Goal: Task Accomplishment & Management: Complete application form

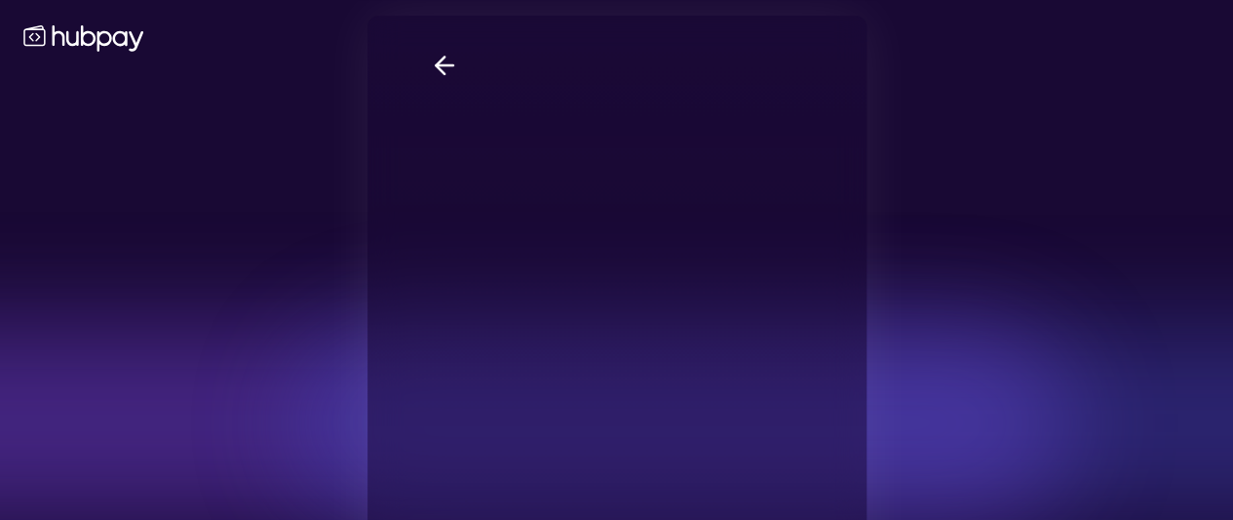
click at [431, 69] on icon at bounding box center [444, 65] width 29 height 29
click at [413, 76] on div "Does your company have a bank account in the [GEOGRAPHIC_DATA]? Yes No Bank sta…" at bounding box center [617, 337] width 499 height 643
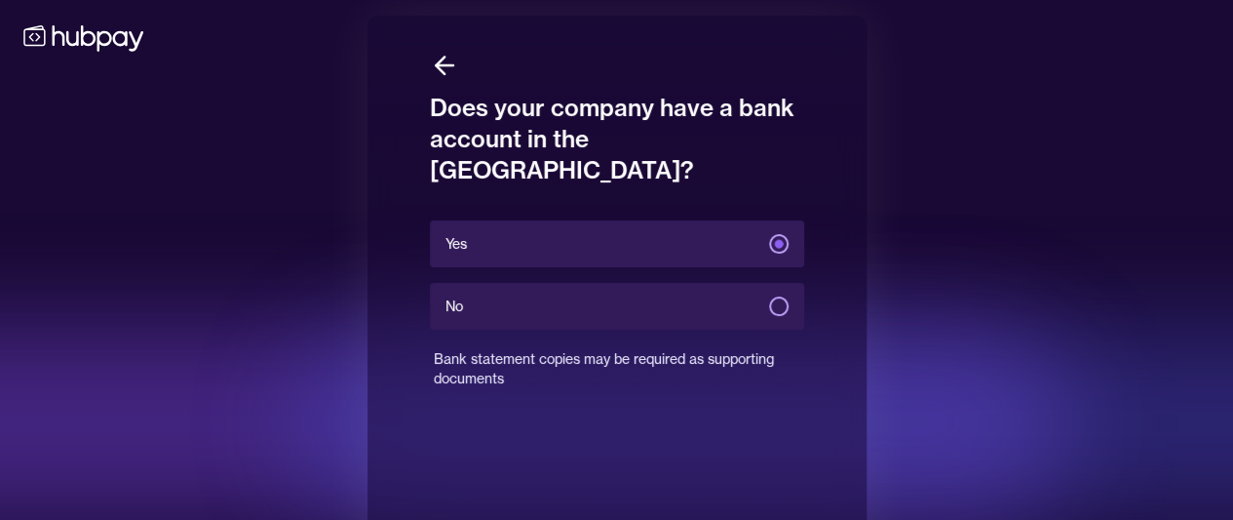
click at [451, 65] on icon at bounding box center [445, 65] width 18 height 0
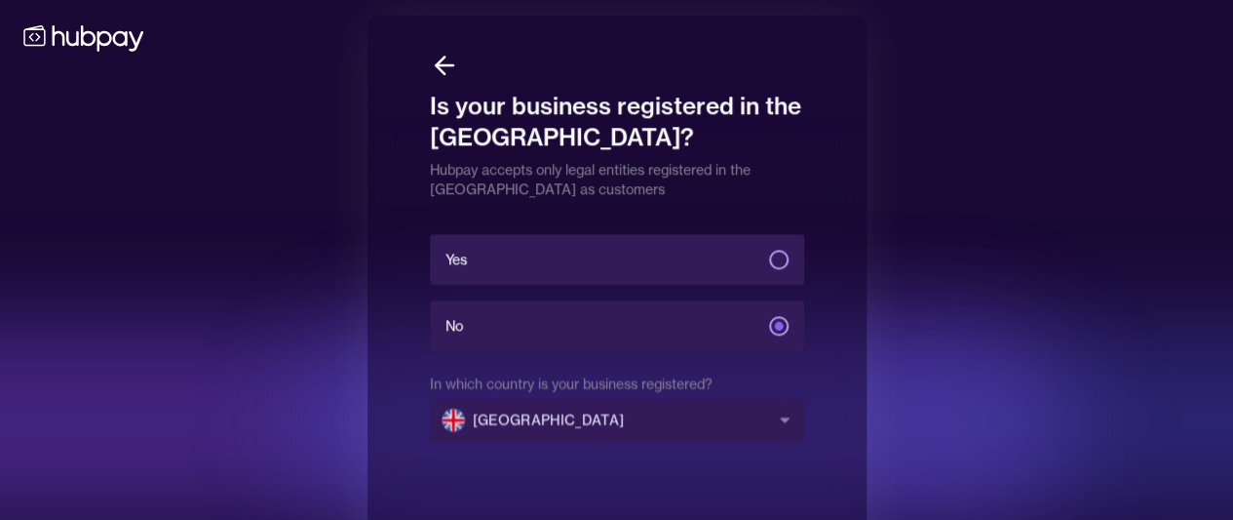
click at [448, 68] on icon at bounding box center [444, 65] width 29 height 29
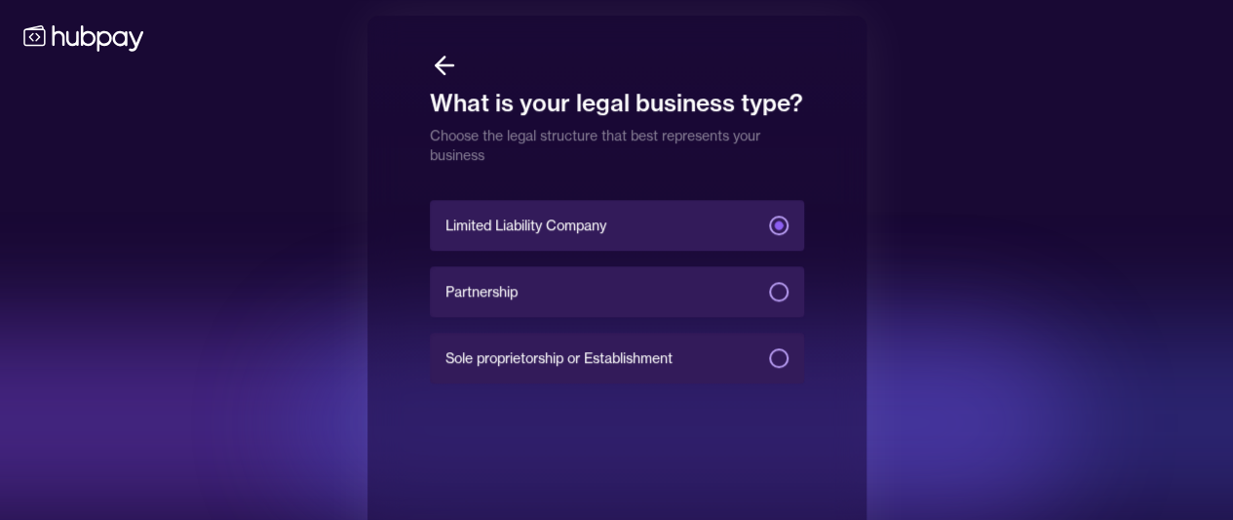
click at [451, 60] on icon at bounding box center [444, 65] width 29 height 29
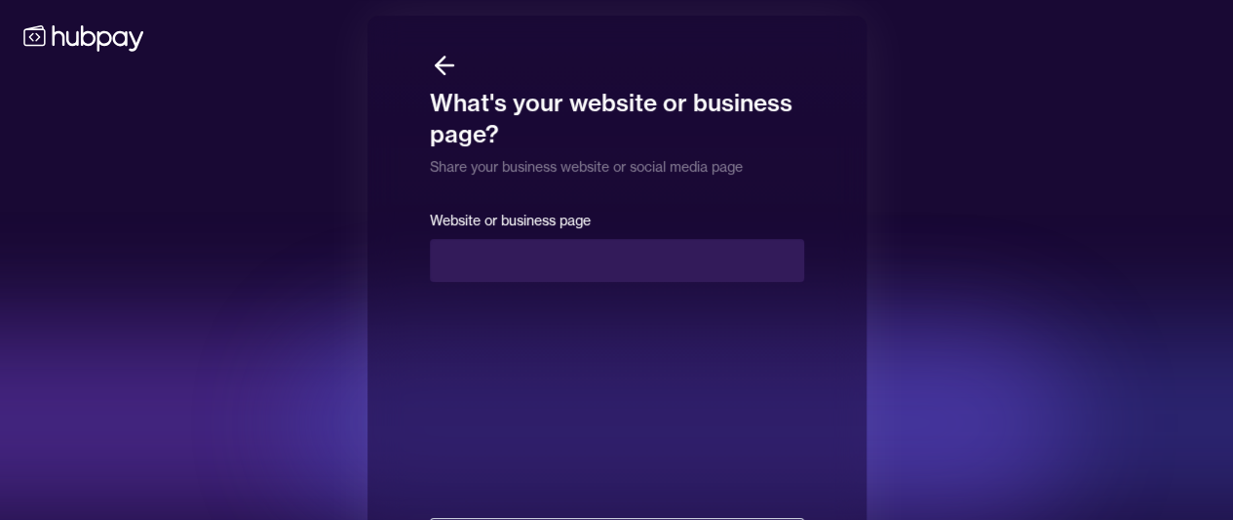
click at [454, 60] on icon at bounding box center [444, 65] width 29 height 29
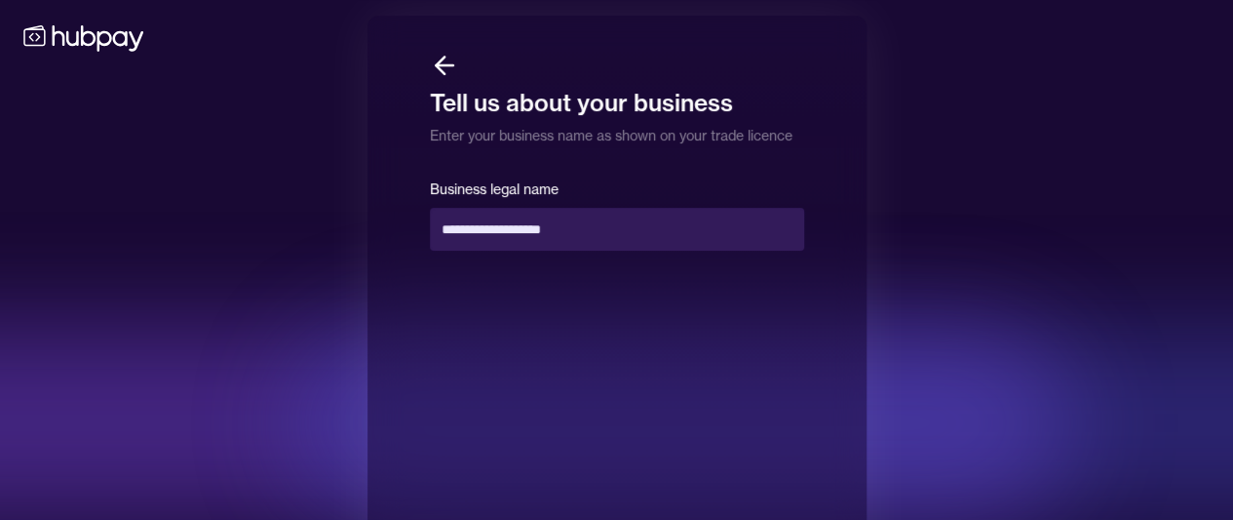
click at [454, 60] on icon at bounding box center [444, 65] width 29 height 29
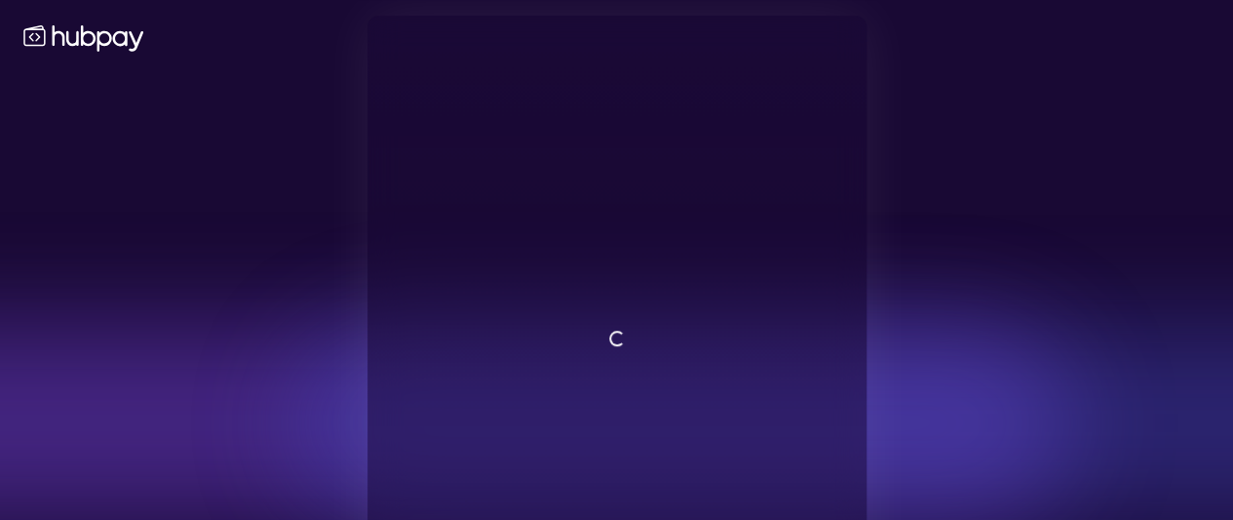
click at [458, 66] on div "Loading..." at bounding box center [617, 337] width 499 height 643
click at [461, 62] on div "Loading..." at bounding box center [617, 337] width 499 height 643
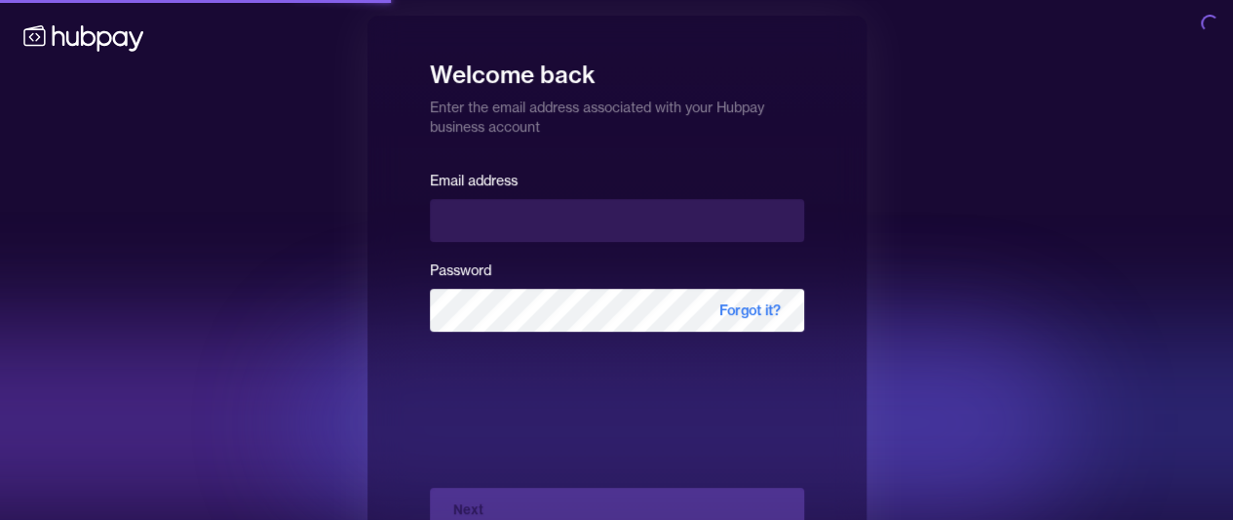
scroll to position [154, 0]
